Goal: Task Accomplishment & Management: Complete application form

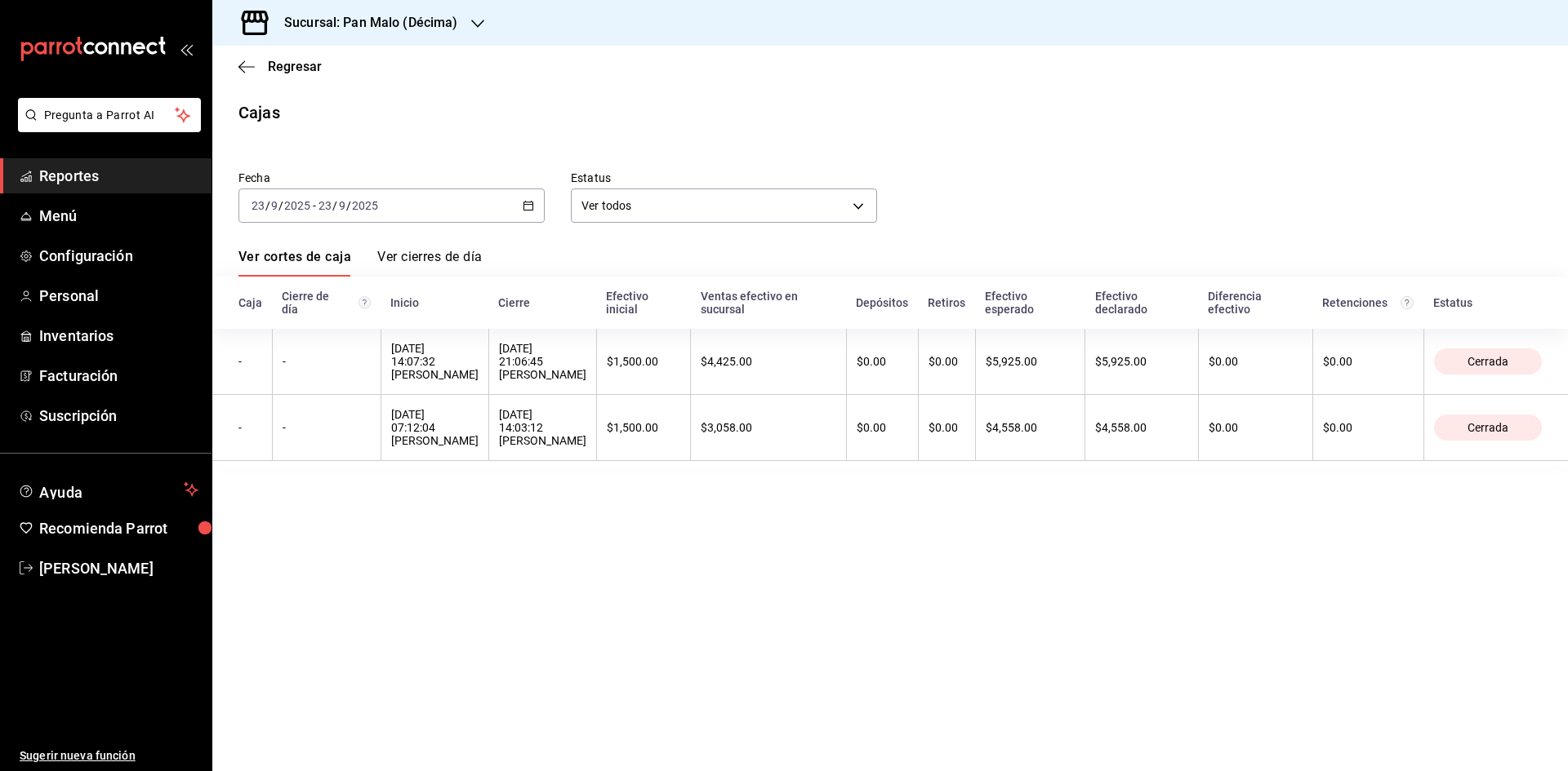
click at [462, 21] on div "Sucursal: Pan Malo (Décima)" at bounding box center [358, 23] width 266 height 46
click at [330, 109] on div "Pan Malo (Laureles)" at bounding box center [334, 107] width 219 height 17
click at [95, 374] on span "Facturación" at bounding box center [119, 375] width 159 height 22
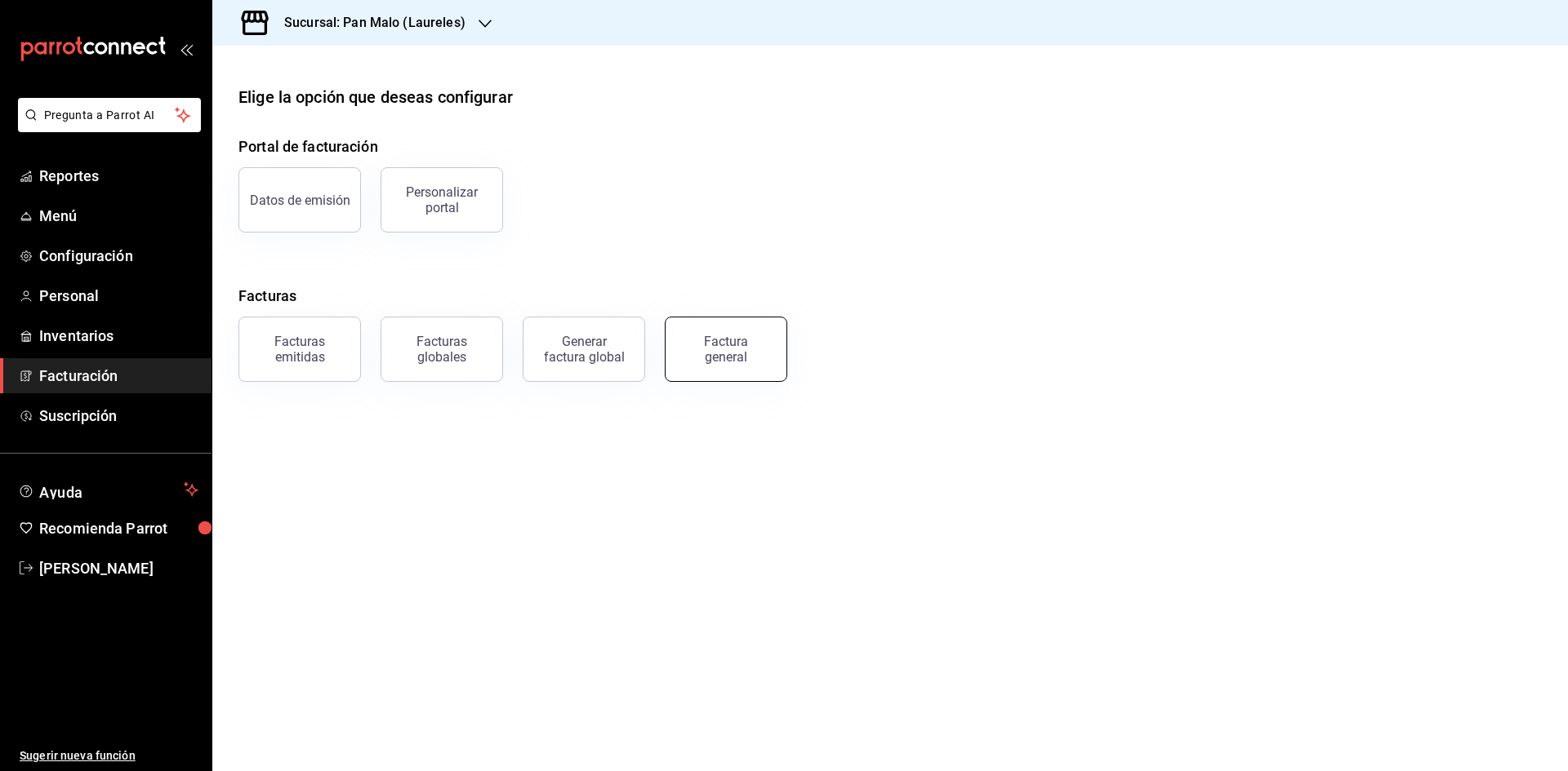
click at [747, 362] on div "Factura general" at bounding box center [725, 350] width 81 height 31
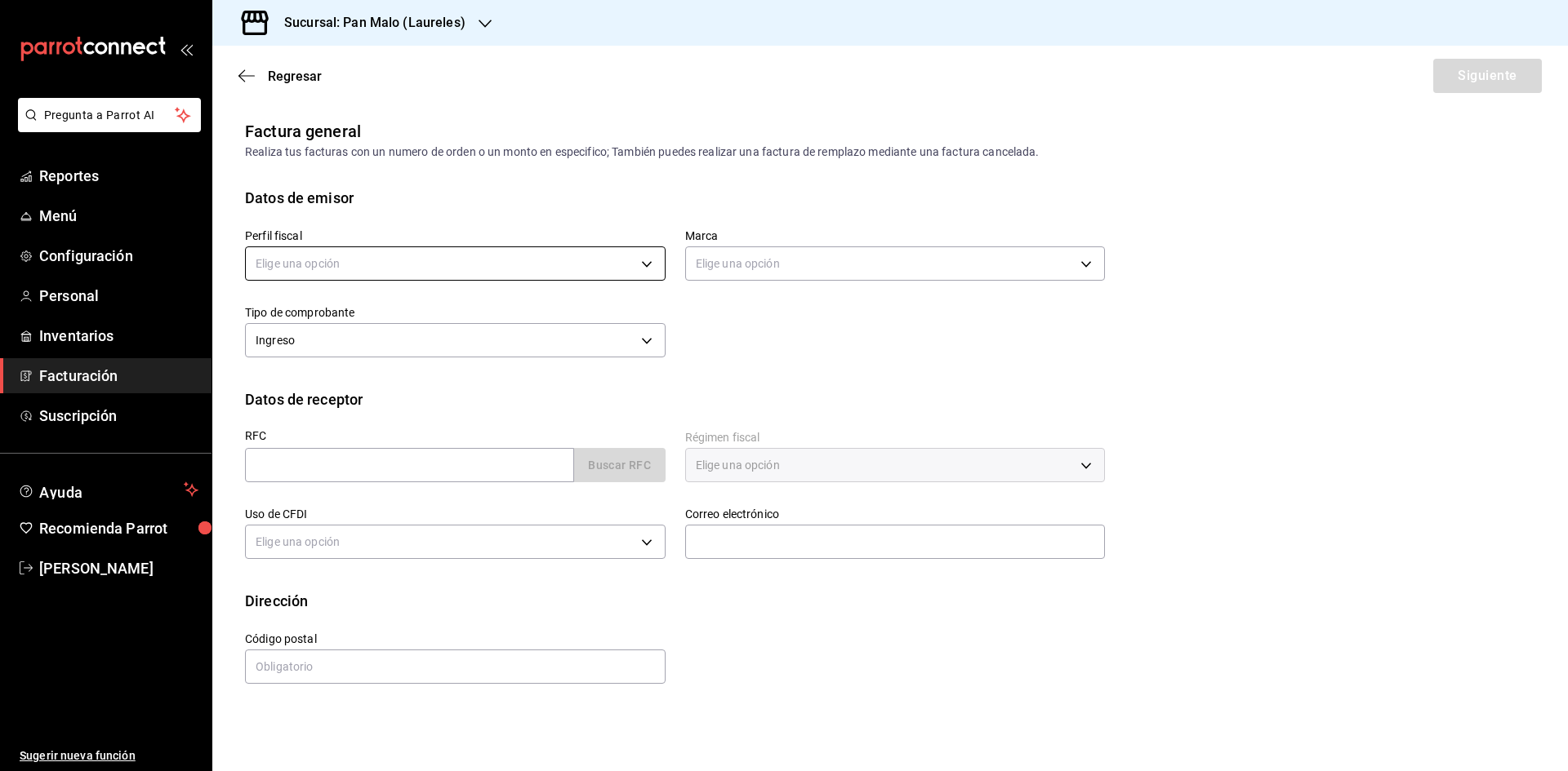
click at [639, 273] on body "Pregunta a Parrot AI Reportes Menú Configuración Personal Inventarios Facturaci…" at bounding box center [784, 385] width 1568 height 771
drag, startPoint x: 540, startPoint y: 344, endPoint x: 809, endPoint y: 222, distance: 295.4
click at [540, 345] on li "[PERSON_NAME]" at bounding box center [455, 346] width 418 height 30
type input "44414c7d-57f7-4487-90ab-5ad9d07ed7d4"
type input "f06aabe6-618c-447d-9268-685567b964da"
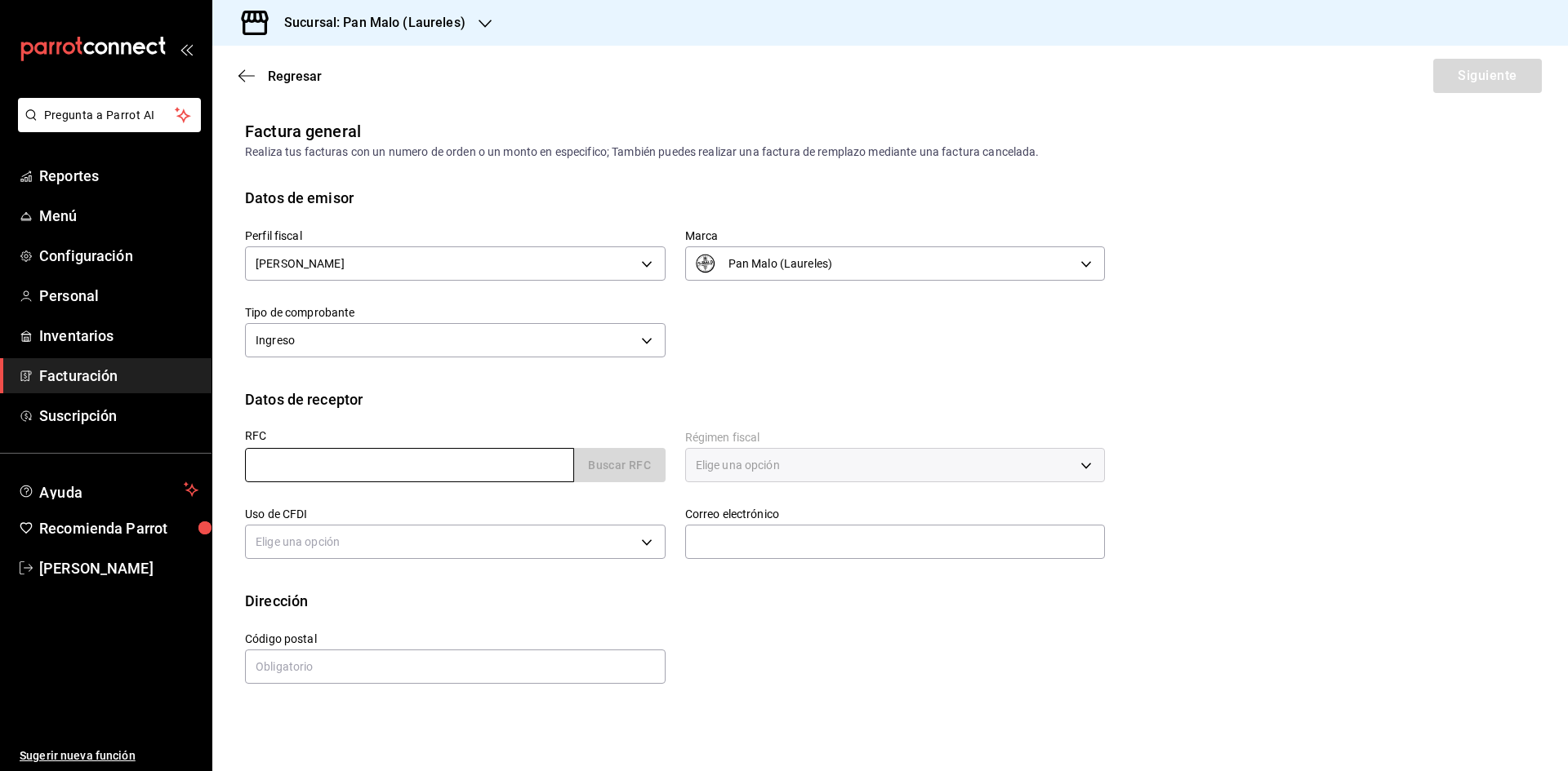
click at [521, 470] on input "text" at bounding box center [410, 464] width 329 height 34
paste input "AIN1712019RA"
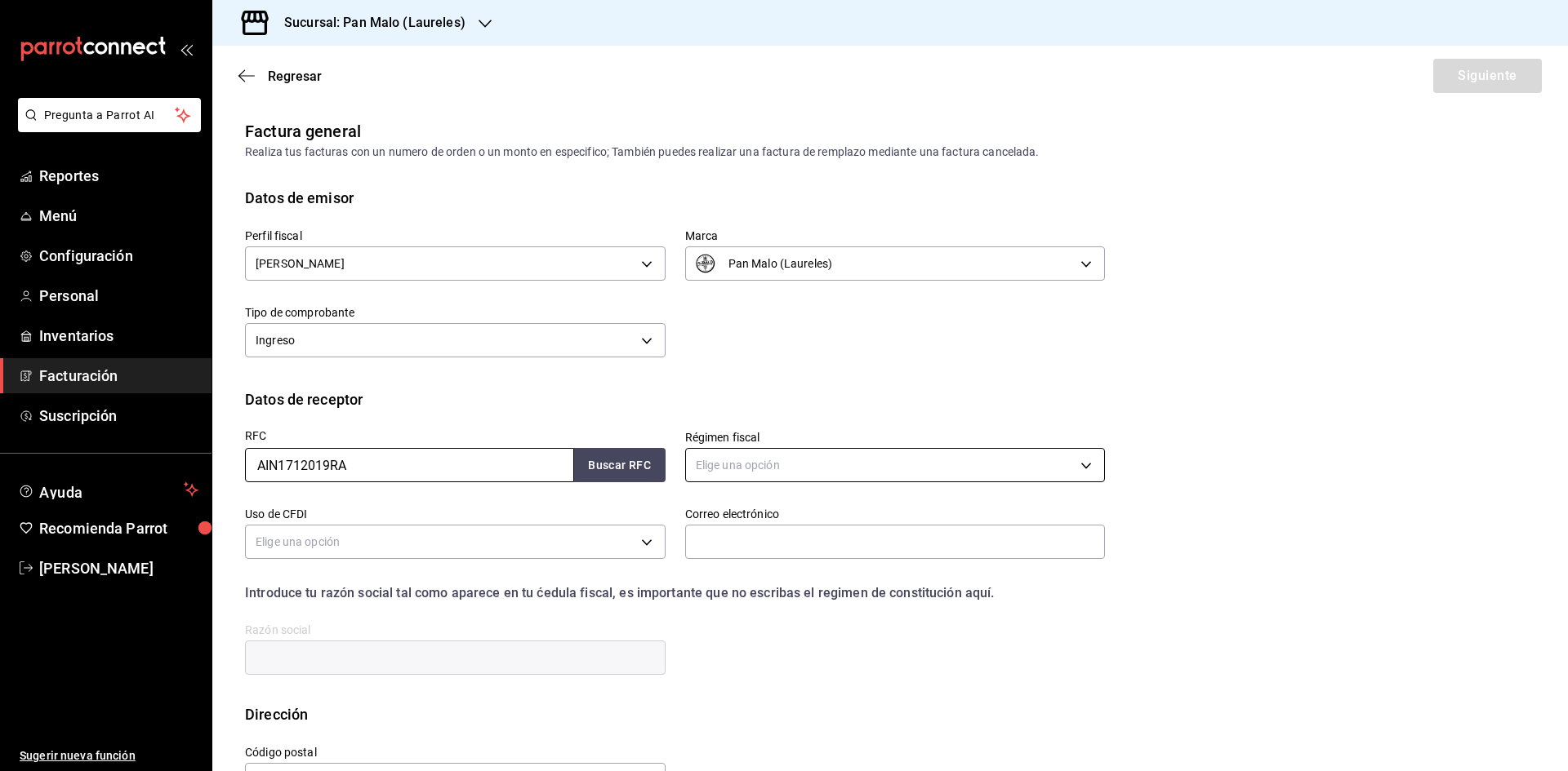
type input "AIN1712019RA"
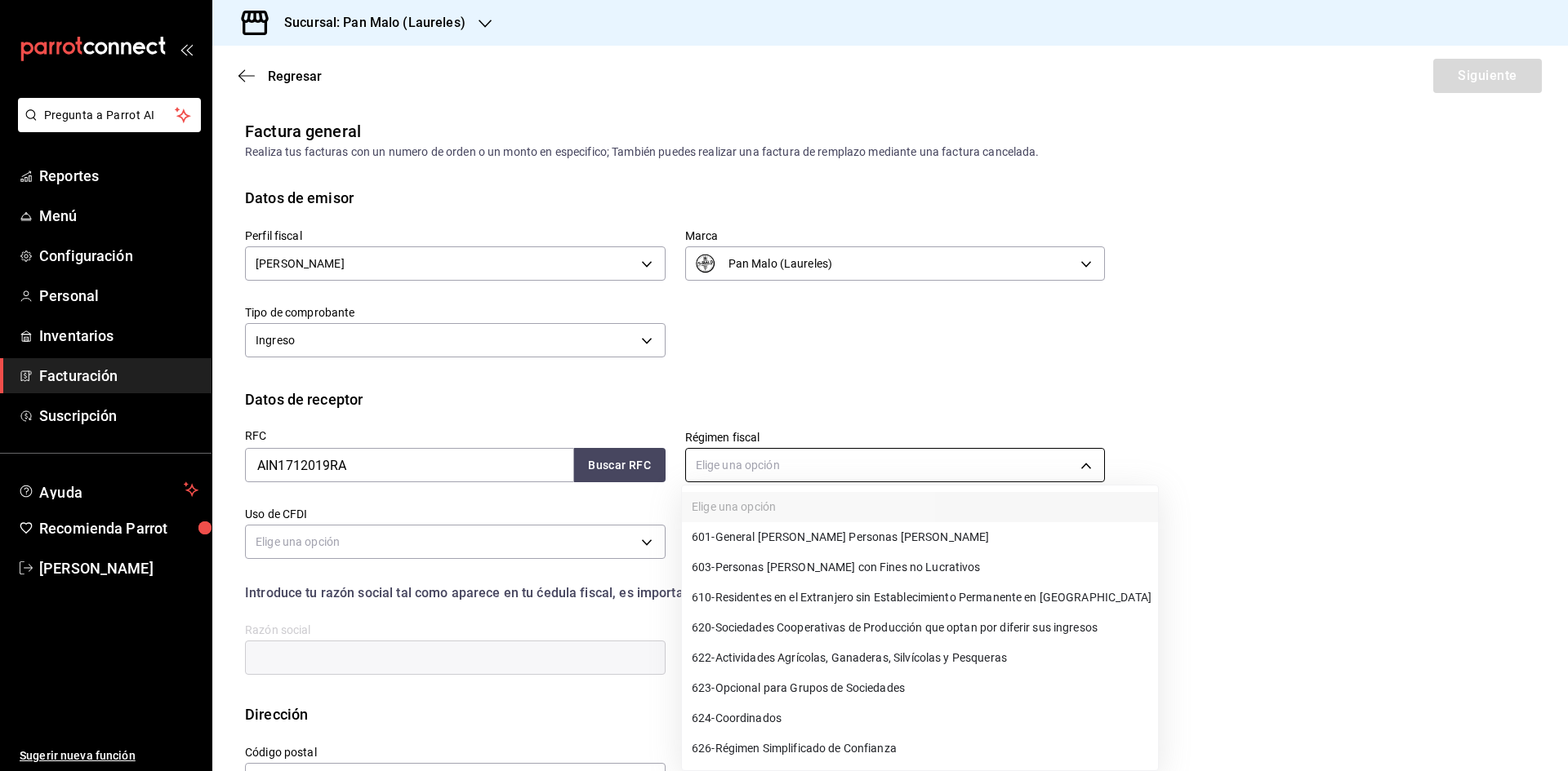
click at [996, 458] on body "Pregunta a Parrot AI Reportes Menú Configuración Personal Inventarios Facturaci…" at bounding box center [784, 385] width 1568 height 771
click at [834, 530] on span "601 - General [PERSON_NAME] Personas [PERSON_NAME]" at bounding box center [840, 537] width 297 height 17
type input "601"
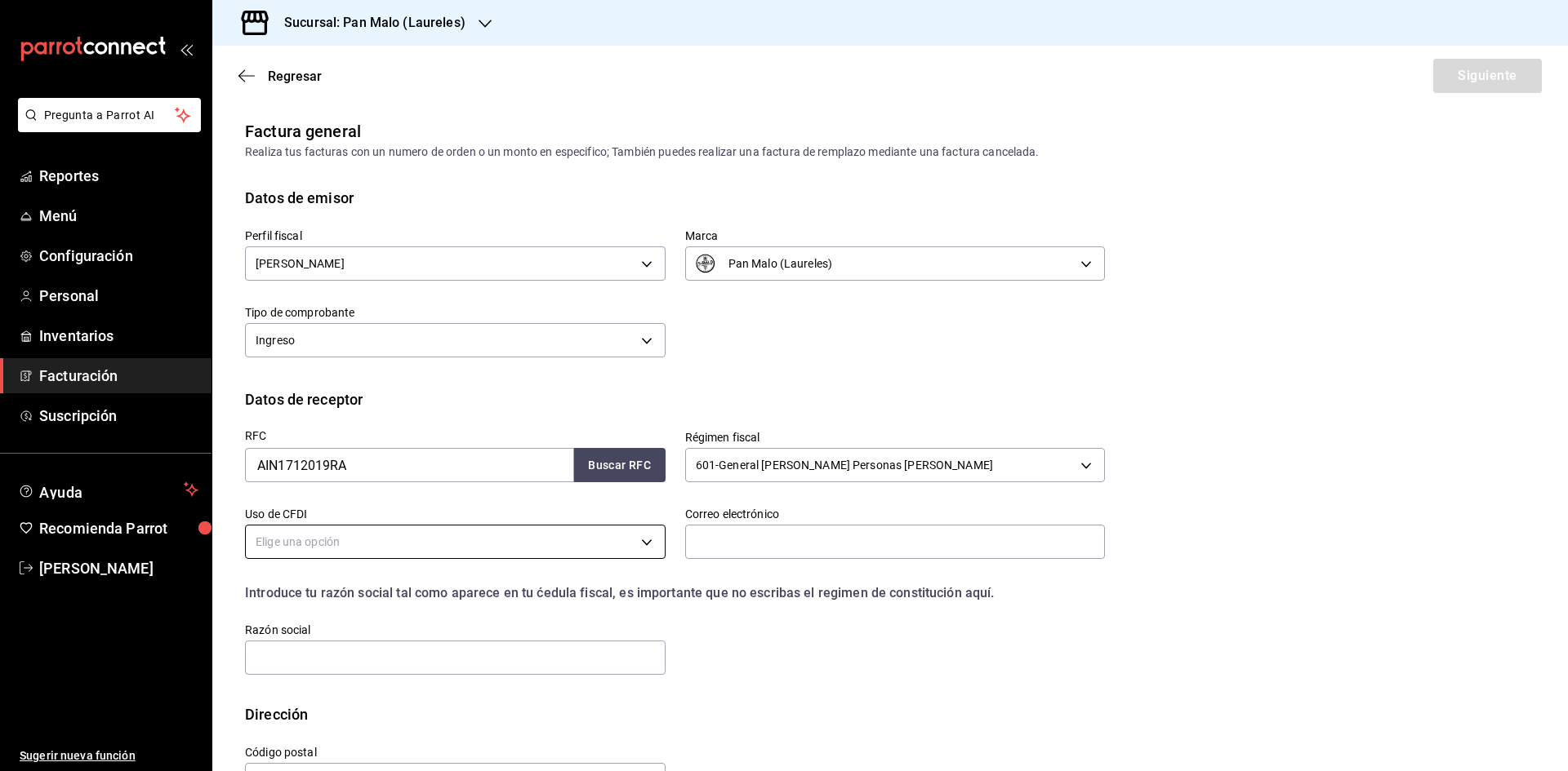
click at [621, 545] on body "Pregunta a Parrot AI Reportes Menú Configuración Personal Inventarios Facturaci…" at bounding box center [784, 385] width 1568 height 771
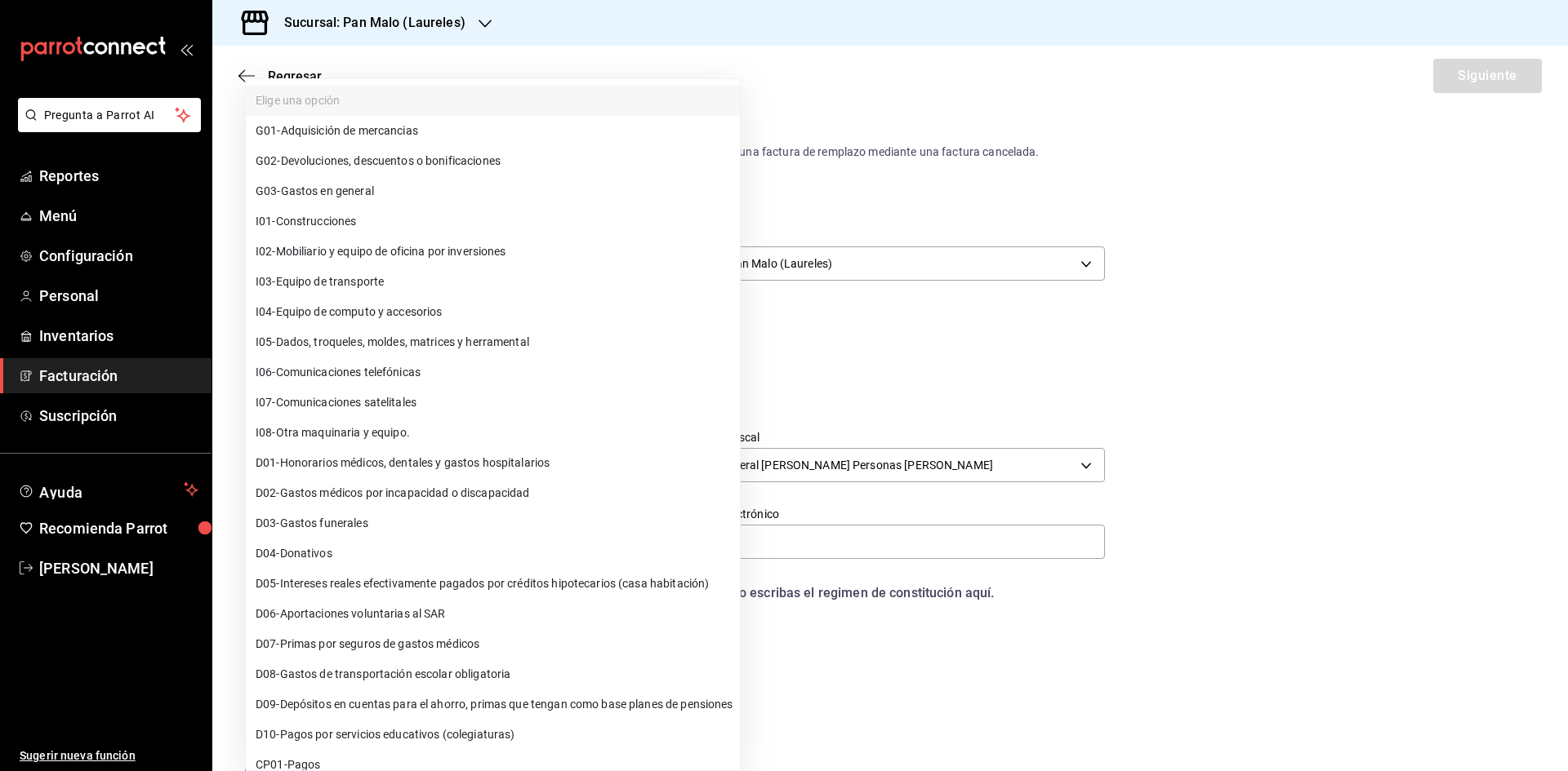
click at [444, 181] on li "G03 - Gastos en general" at bounding box center [493, 191] width 494 height 30
type input "G03"
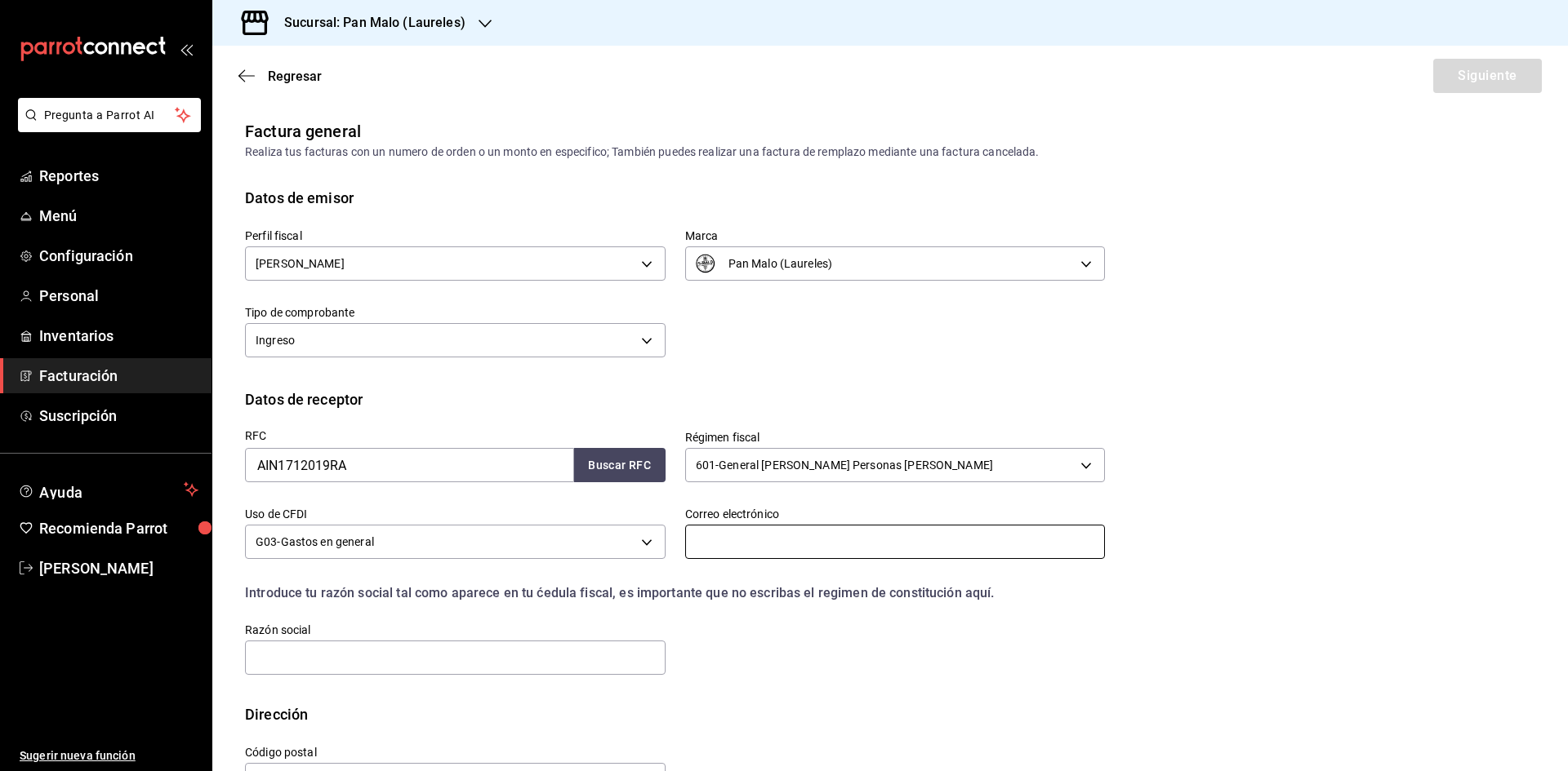
click at [751, 526] on input "text" at bounding box center [895, 542] width 420 height 34
paste input "[EMAIL_ADDRESS][DOMAIN_NAME]"
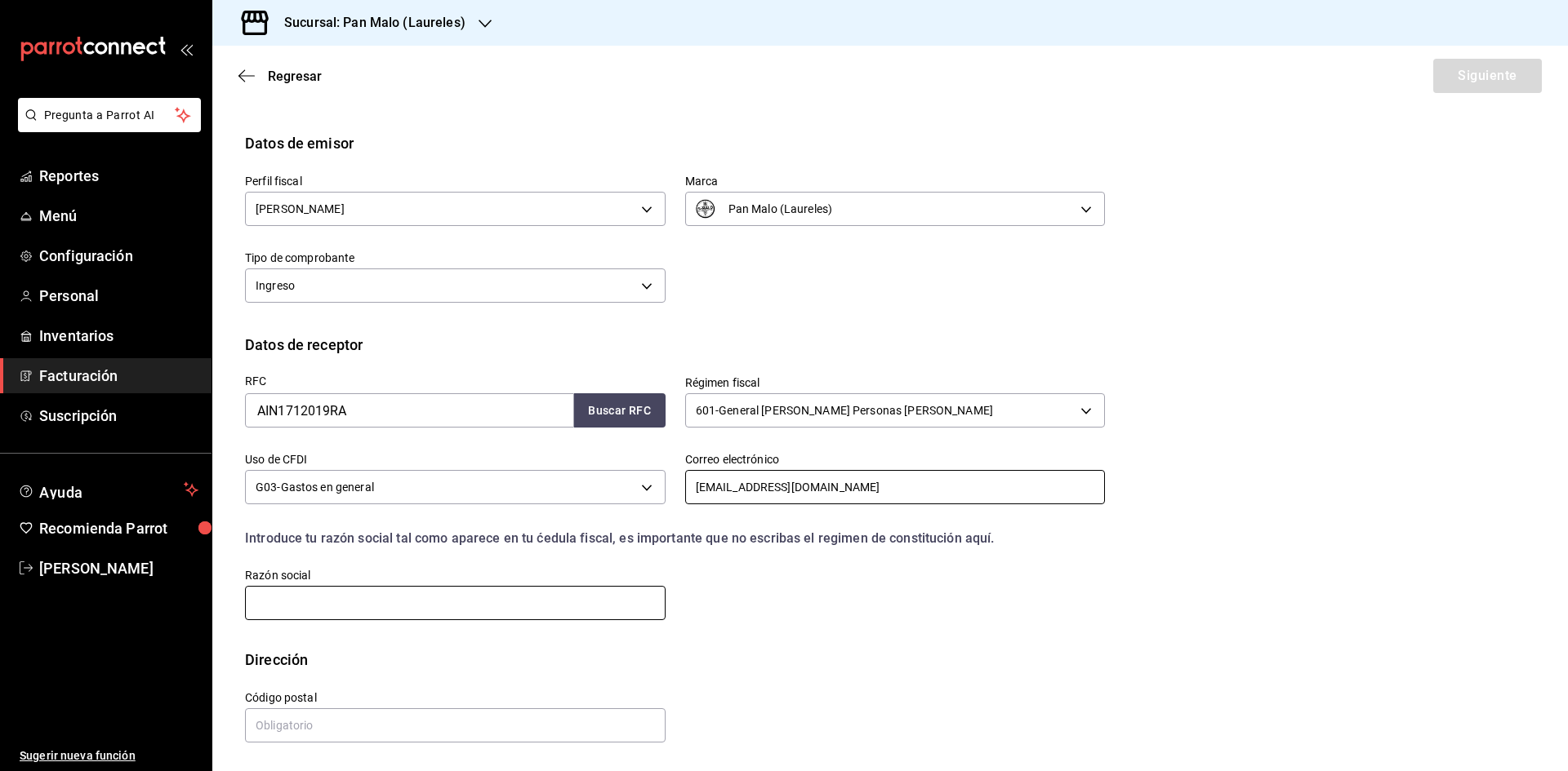
type input "[EMAIL_ADDRESS][DOMAIN_NAME]"
click at [575, 602] on input "text" at bounding box center [455, 602] width 420 height 34
click at [543, 595] on input "text" at bounding box center [455, 602] width 420 height 34
paste input "AGROCACAO INDUSTRIAL"
type input "AGROCACAO INDUSTRIAL"
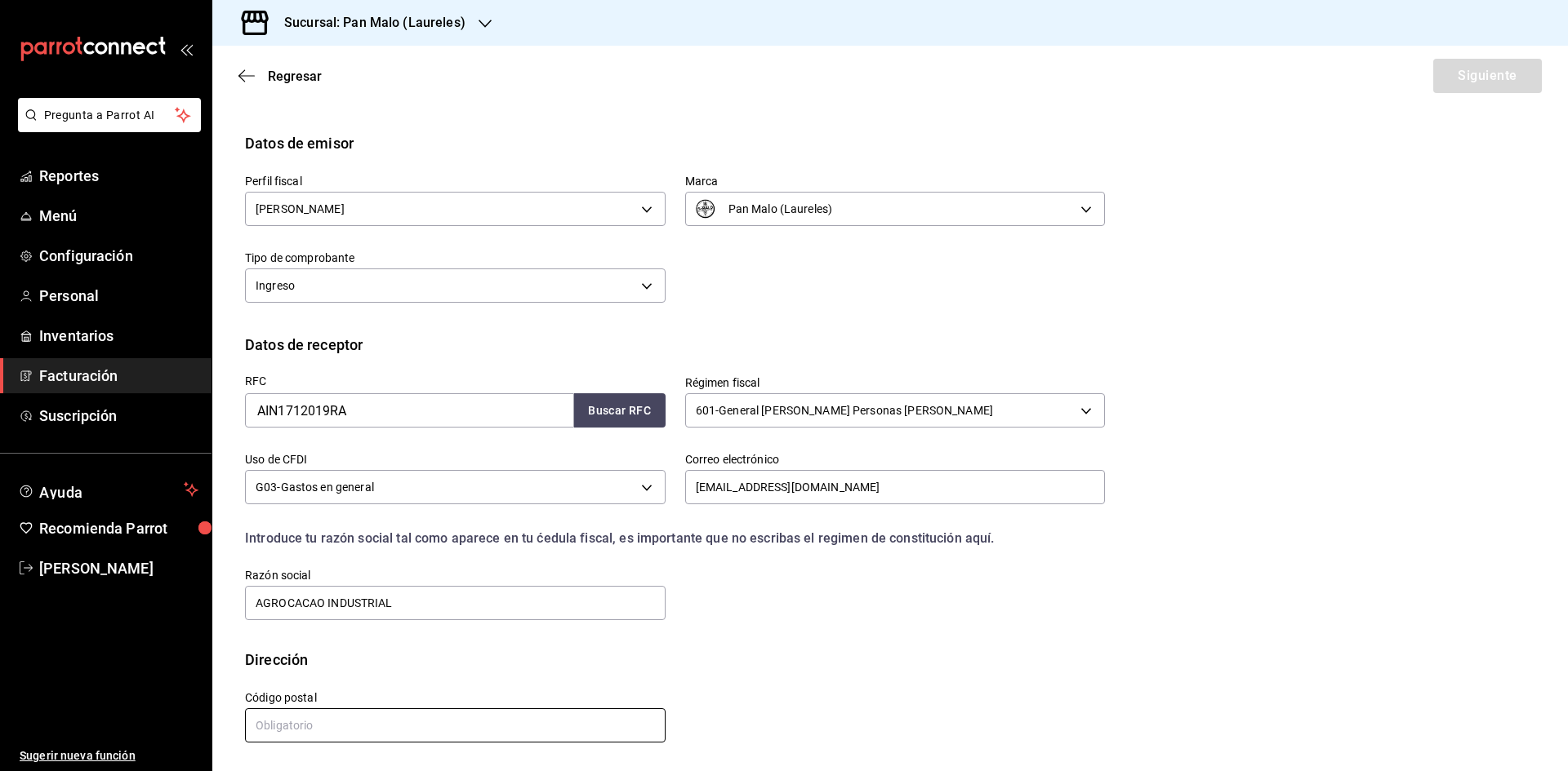
click at [503, 733] on input "text" at bounding box center [455, 725] width 420 height 34
paste input "05120"
type input "05120"
click at [1451, 77] on button "Siguiente" at bounding box center [1487, 75] width 109 height 34
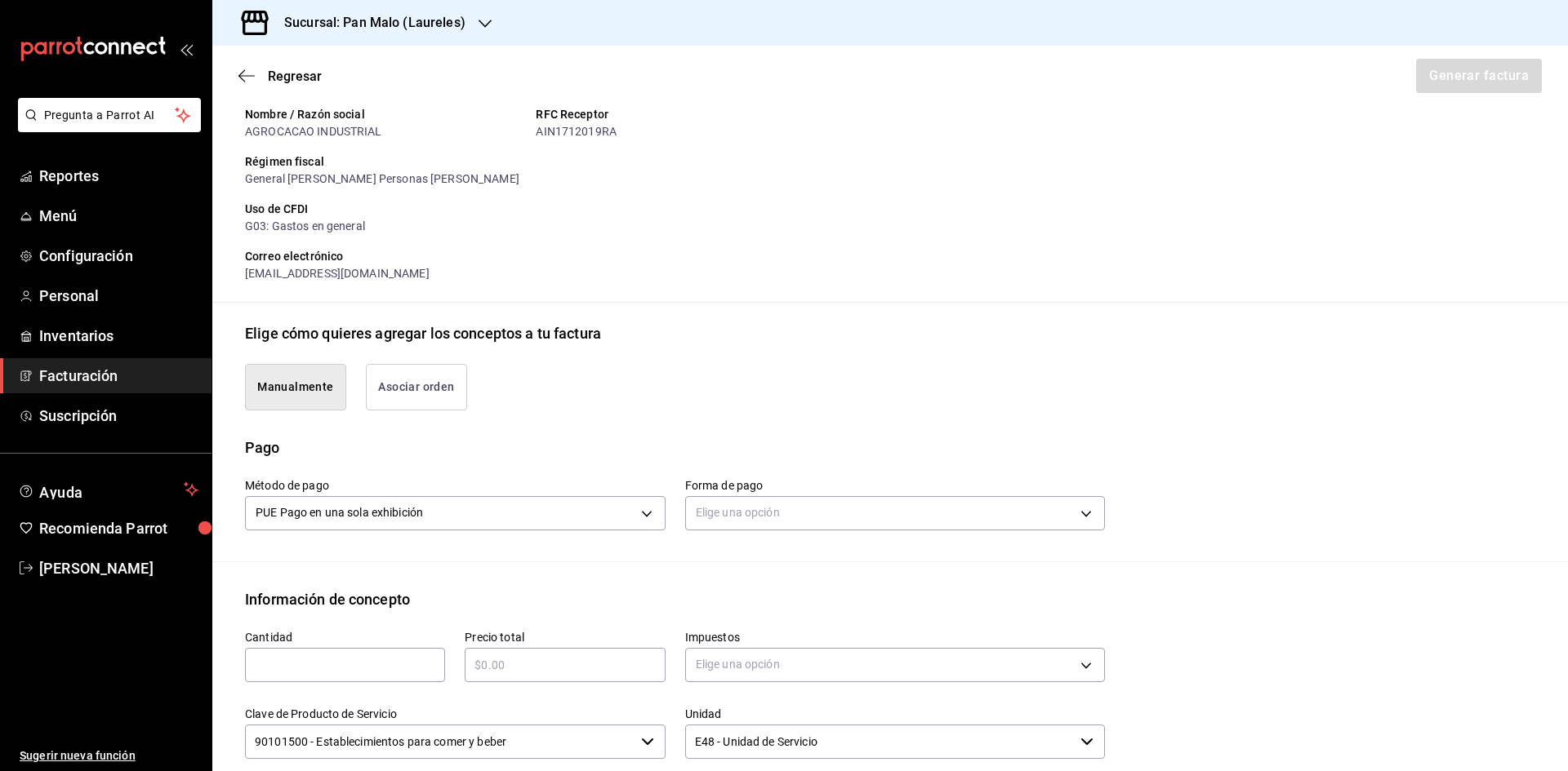
scroll to position [217, 0]
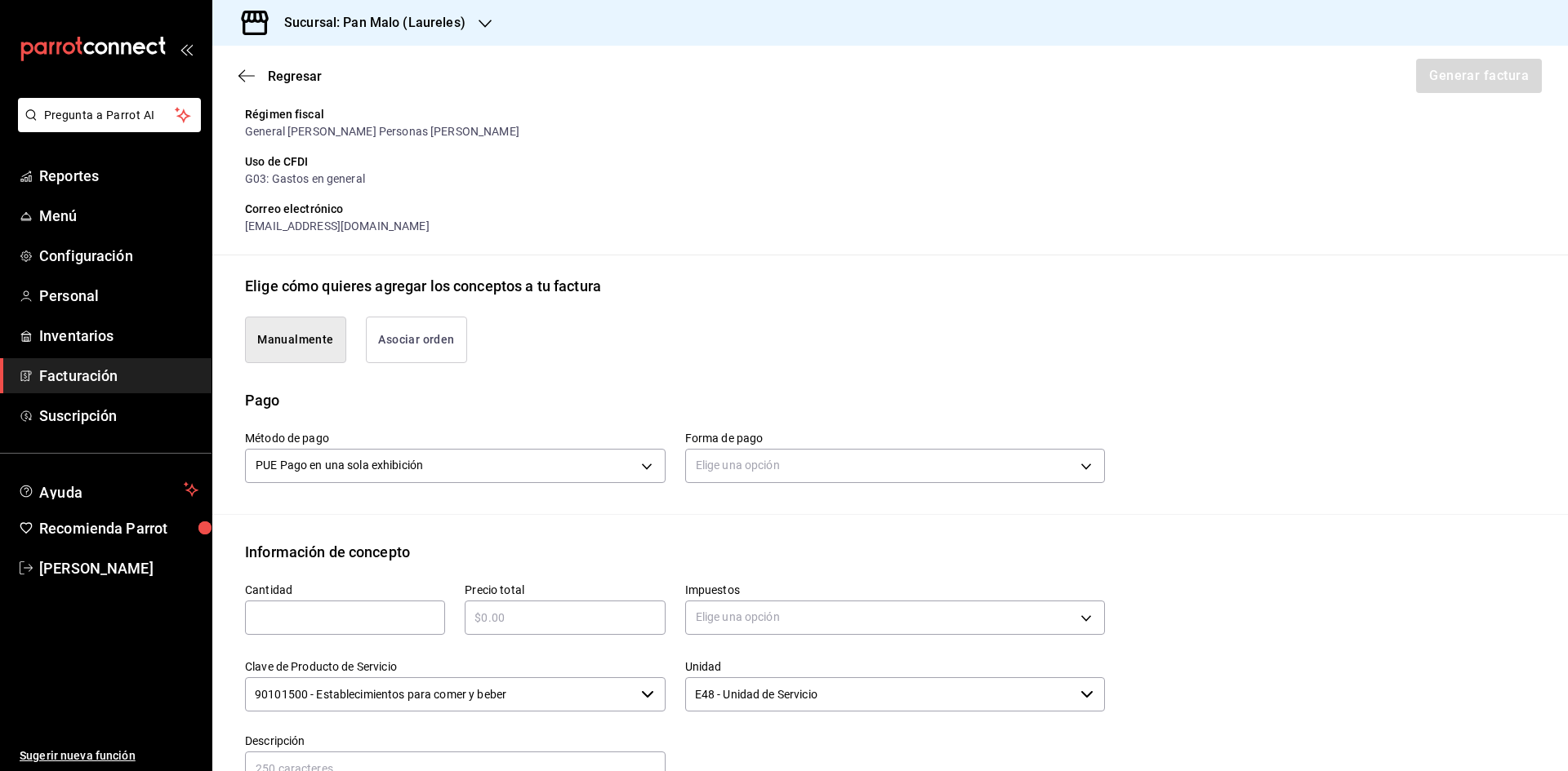
drag, startPoint x: 437, startPoint y: 355, endPoint x: 437, endPoint y: 343, distance: 12.0
click at [437, 355] on button "Asociar orden" at bounding box center [416, 339] width 101 height 46
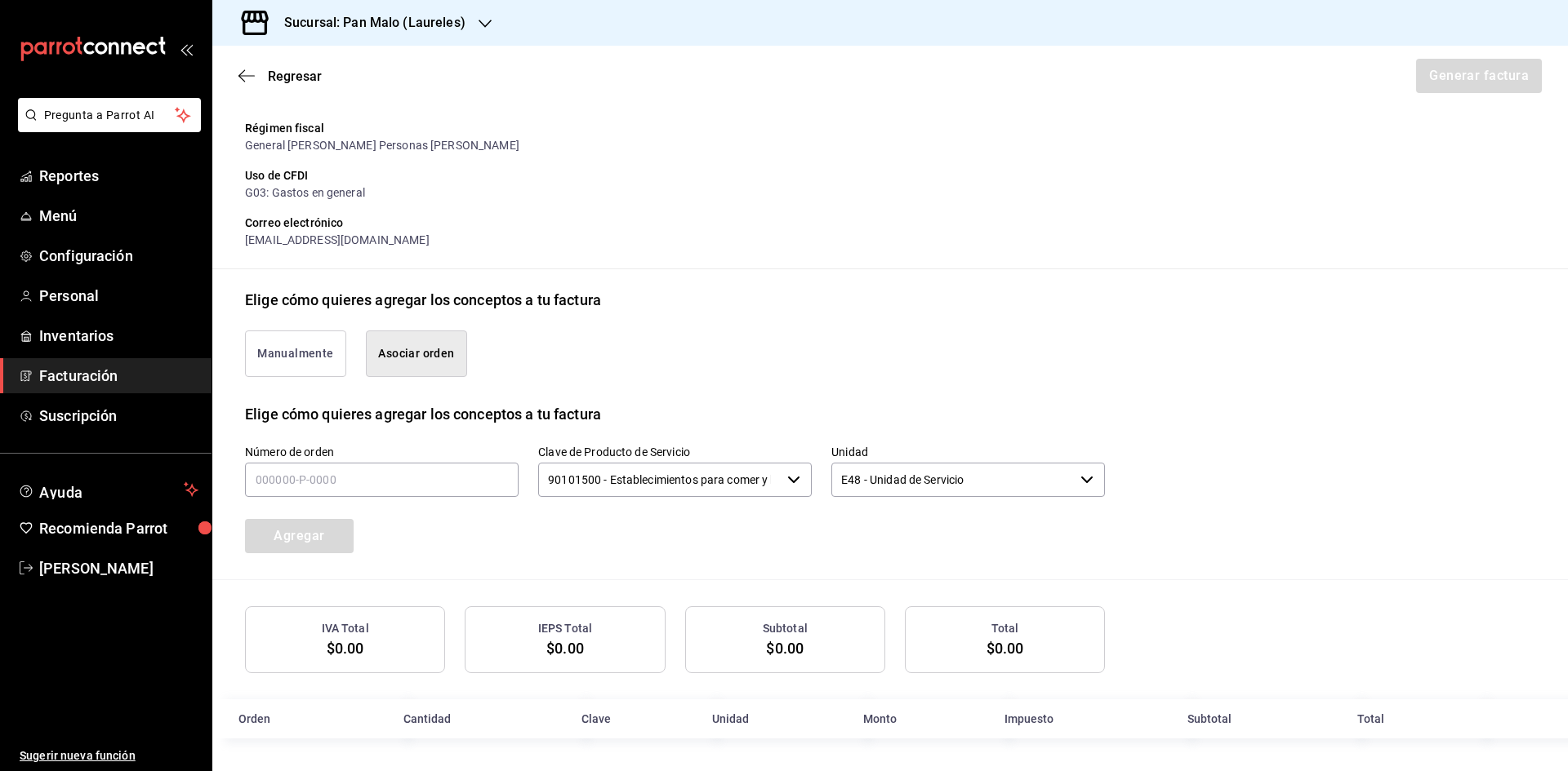
scroll to position [205, 0]
type button "associate"
click at [443, 479] on input "text" at bounding box center [381, 479] width 273 height 34
type input "190925-p-0102"
click at [343, 548] on button "Agregar" at bounding box center [299, 536] width 109 height 34
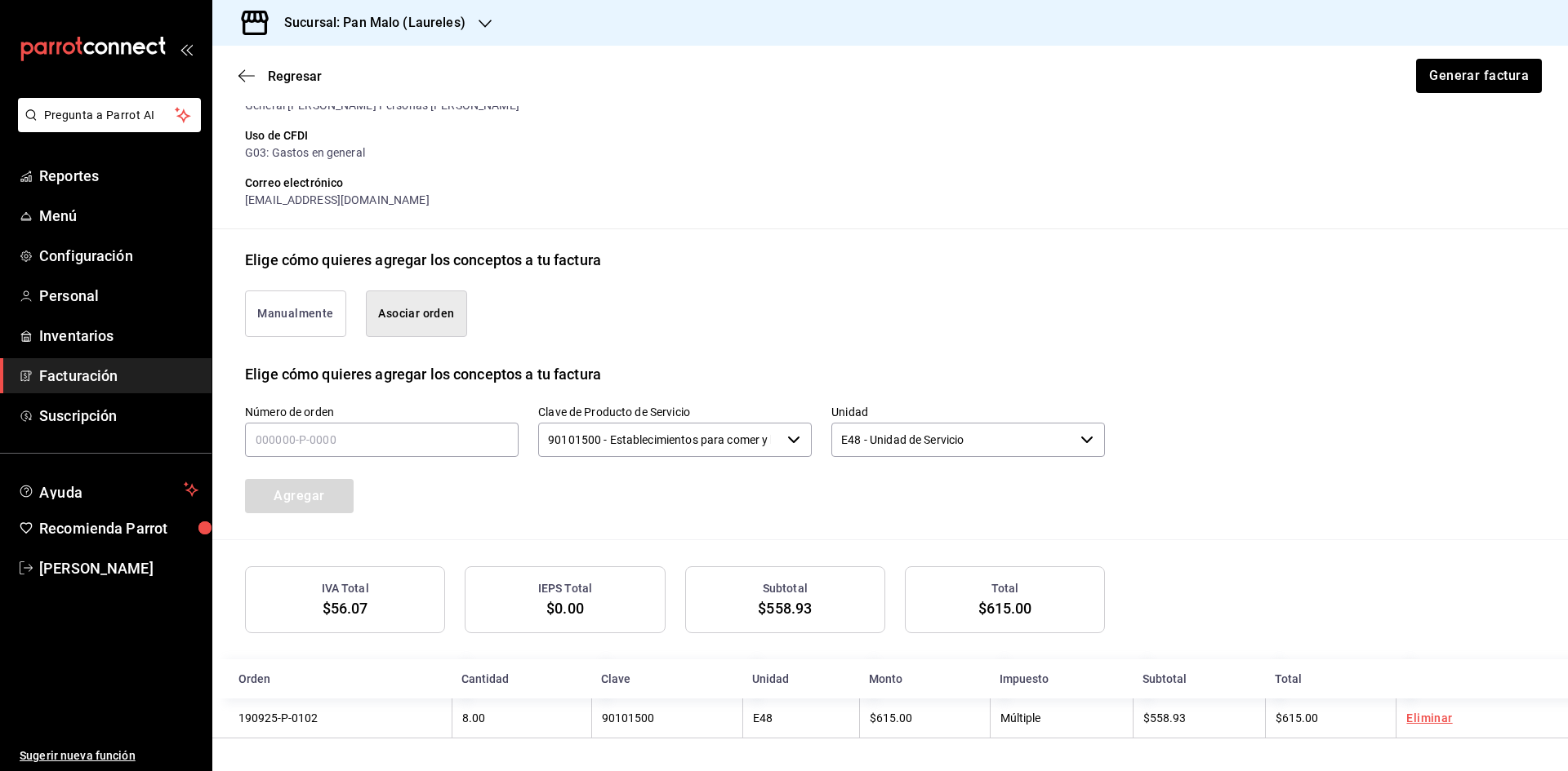
scroll to position [1, 0]
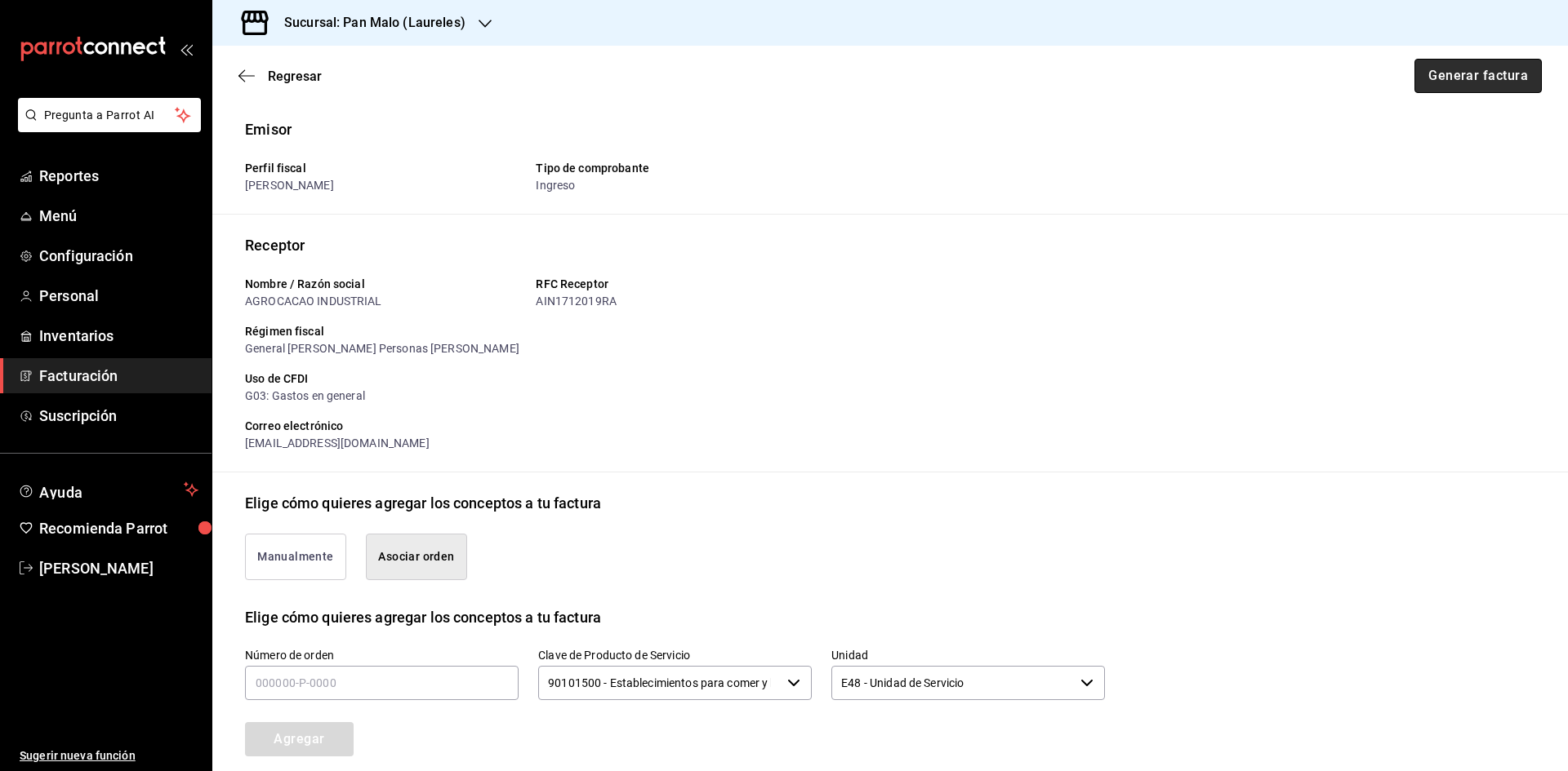
click at [1457, 64] on button "Generar factura" at bounding box center [1478, 75] width 127 height 34
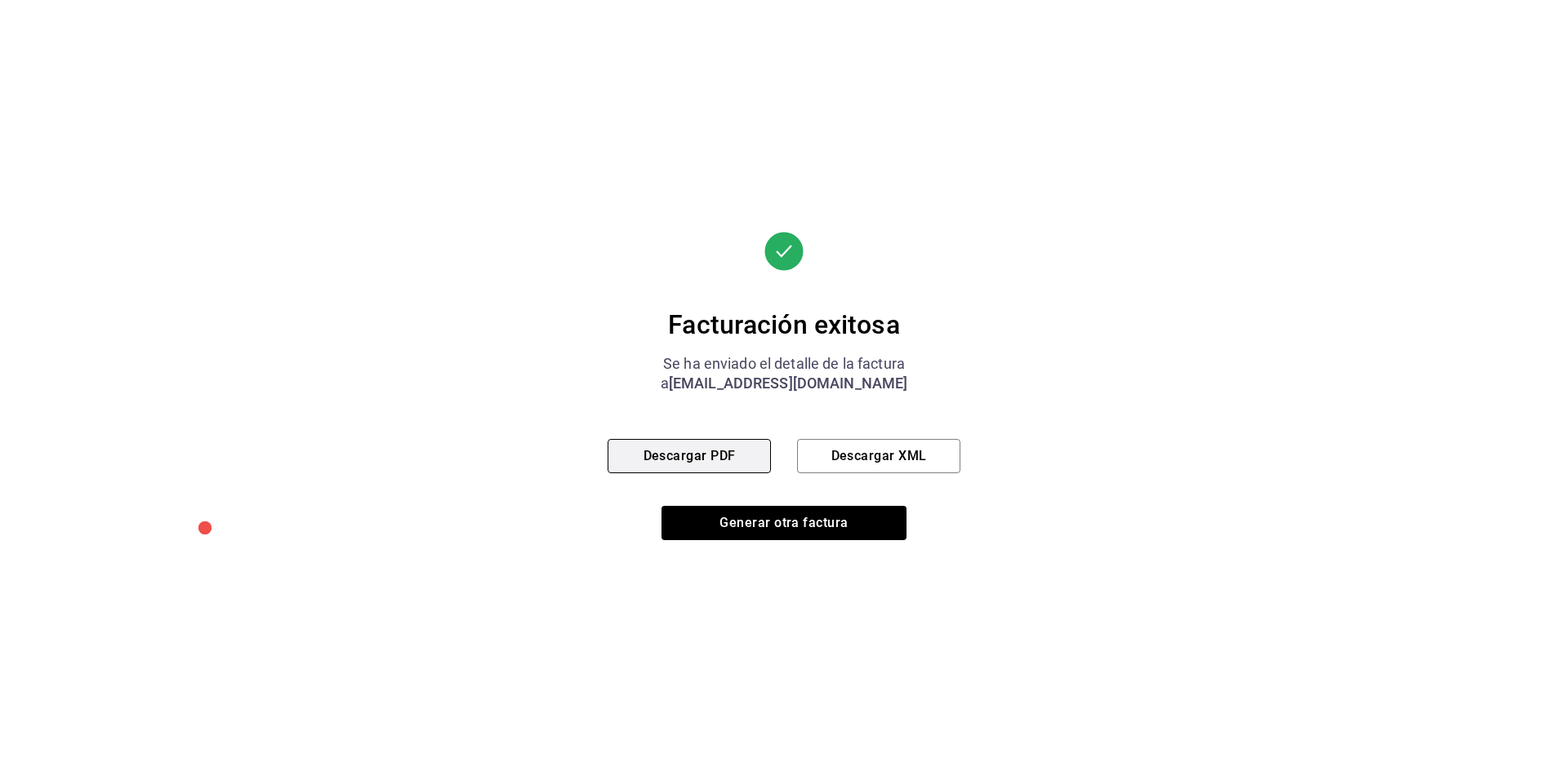
click at [743, 454] on button "Descargar PDF" at bounding box center [689, 456] width 164 height 34
